Goal: Navigation & Orientation: Understand site structure

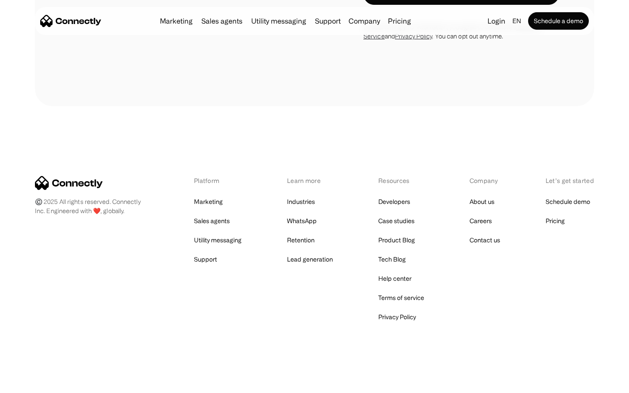
scroll to position [1281, 0]
